Goal: Navigation & Orientation: Find specific page/section

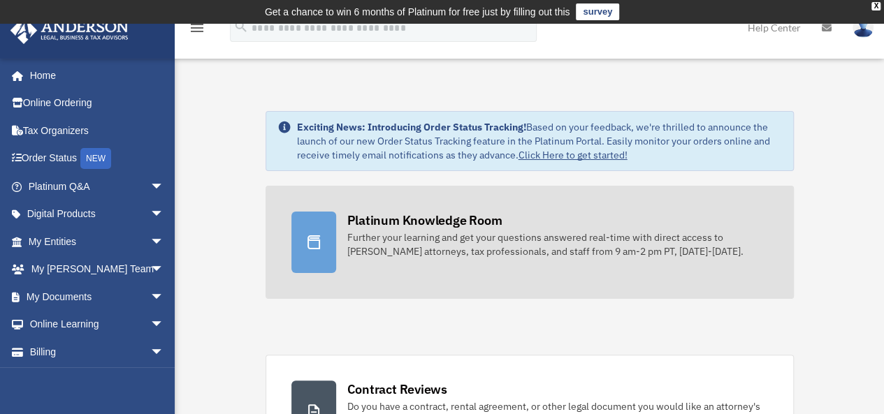
click at [427, 227] on div "Platinum Knowledge Room" at bounding box center [424, 220] width 155 height 17
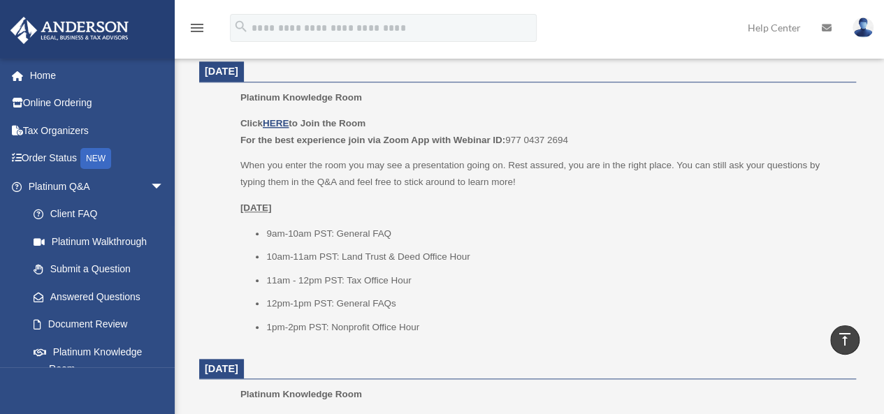
scroll to position [604, 0]
click at [274, 123] on u "HERE" at bounding box center [276, 122] width 26 height 10
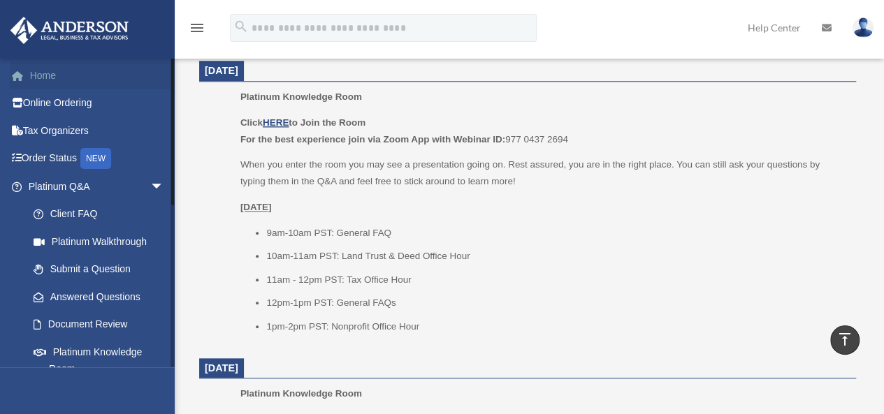
click at [43, 73] on link "Home" at bounding box center [97, 75] width 175 height 28
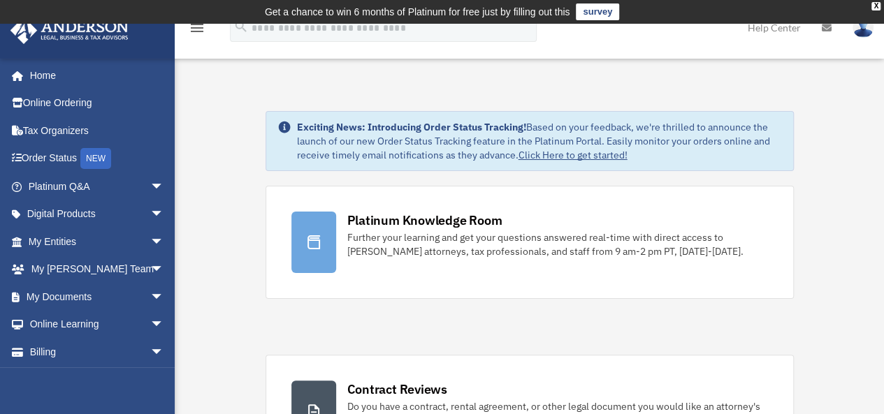
click at [865, 33] on img at bounding box center [862, 27] width 21 height 20
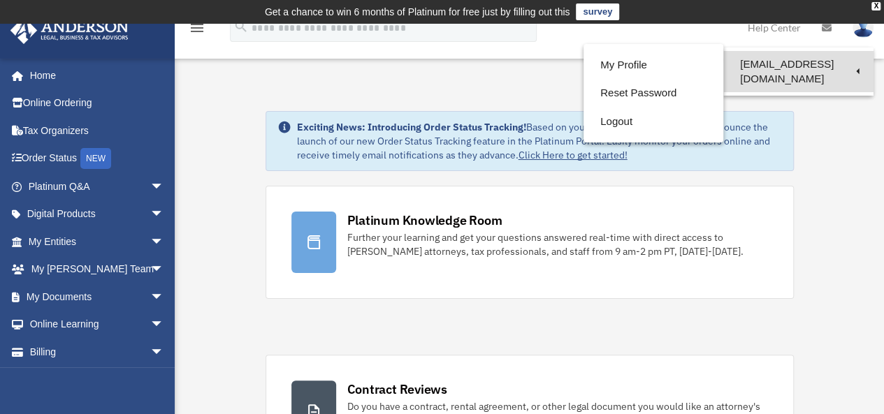
click at [829, 56] on link "[EMAIL_ADDRESS][DOMAIN_NAME]" at bounding box center [798, 71] width 150 height 41
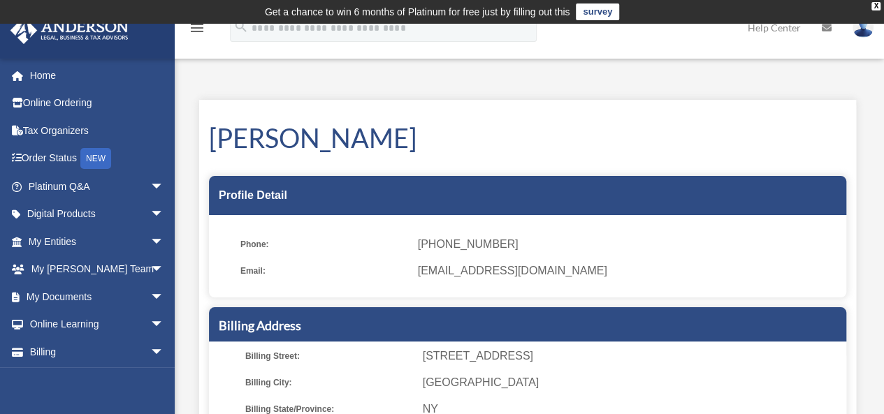
click at [858, 33] on img at bounding box center [862, 27] width 21 height 20
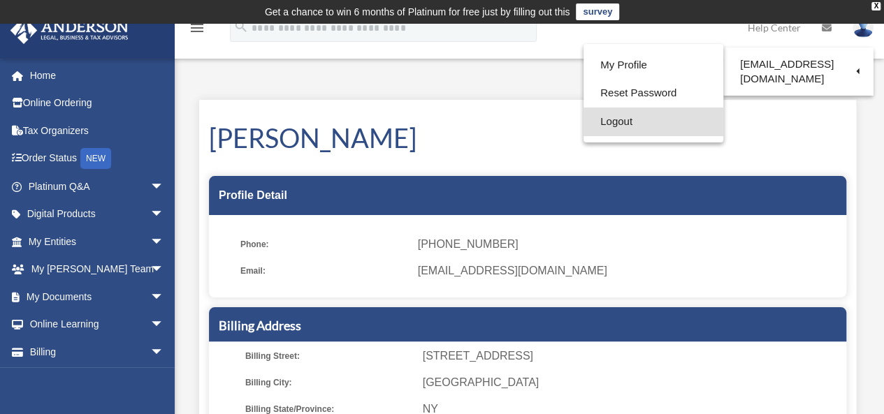
click at [617, 118] on link "Logout" at bounding box center [653, 122] width 140 height 29
